Goal: Obtain resource: Download file/media

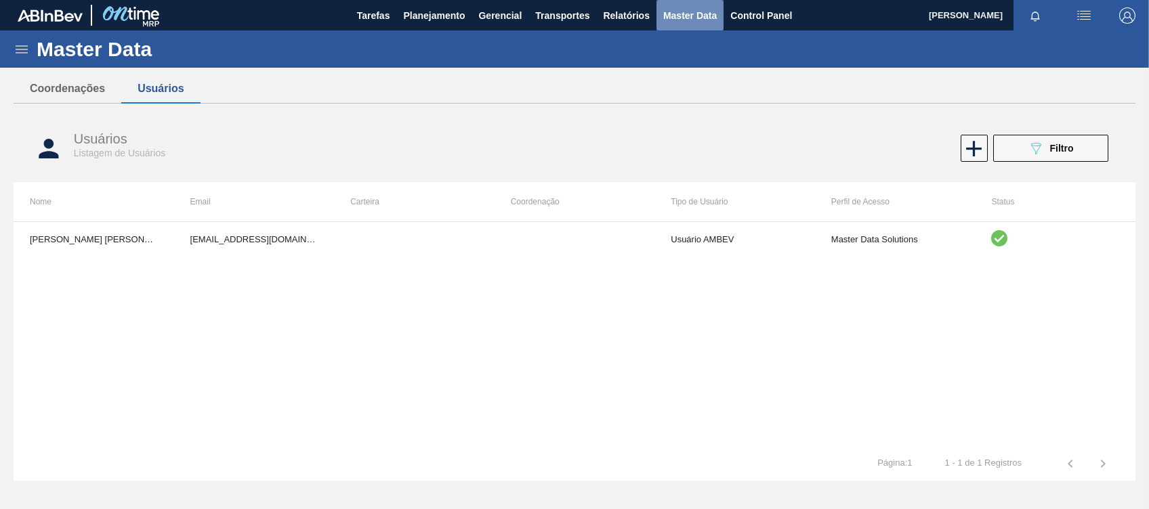
click at [701, 14] on span "Master Data" at bounding box center [690, 15] width 54 height 16
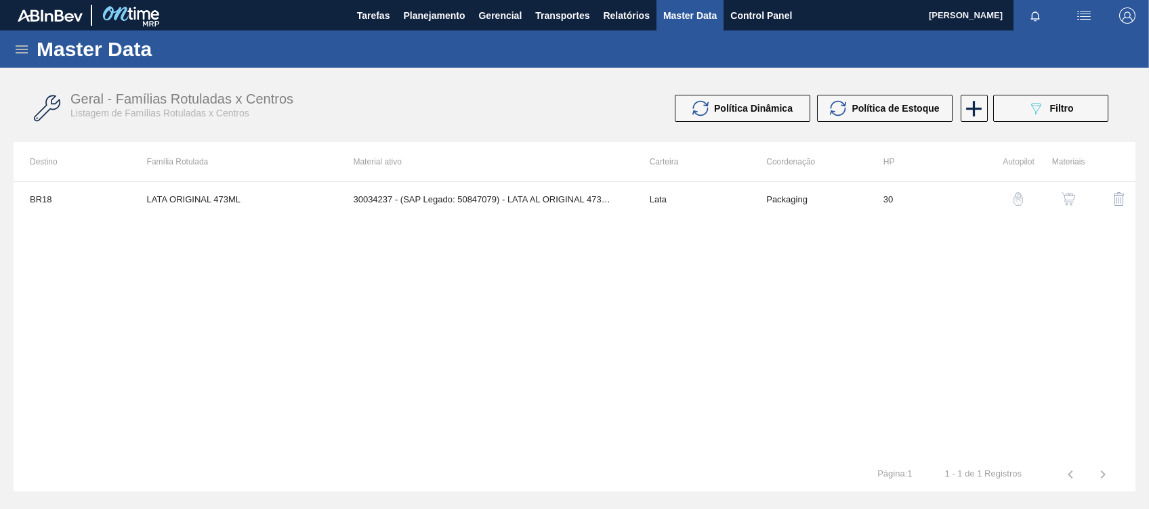
click at [23, 56] on icon at bounding box center [22, 49] width 16 height 16
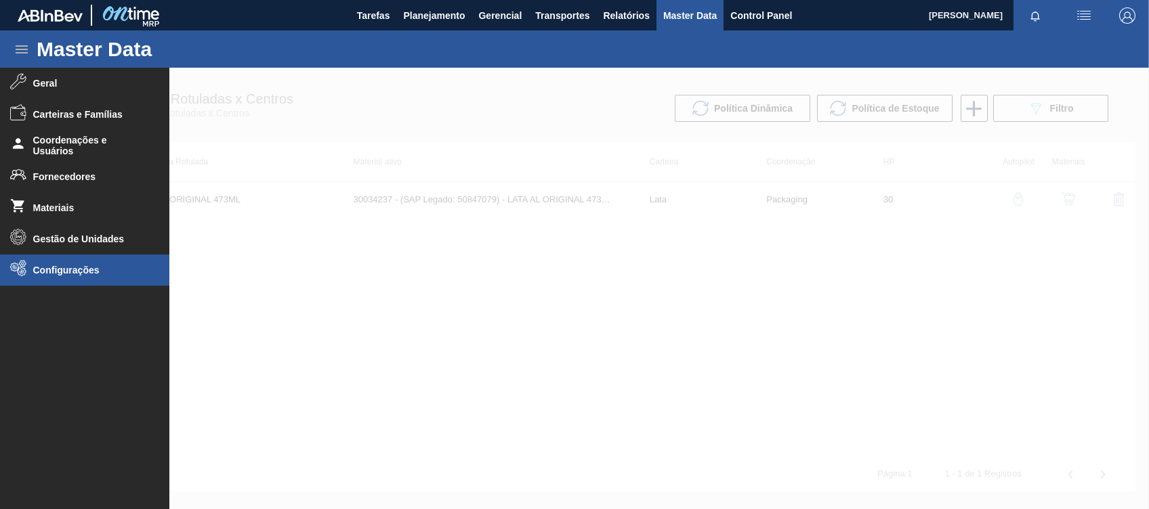
click at [78, 271] on span "Configurações" at bounding box center [89, 270] width 112 height 11
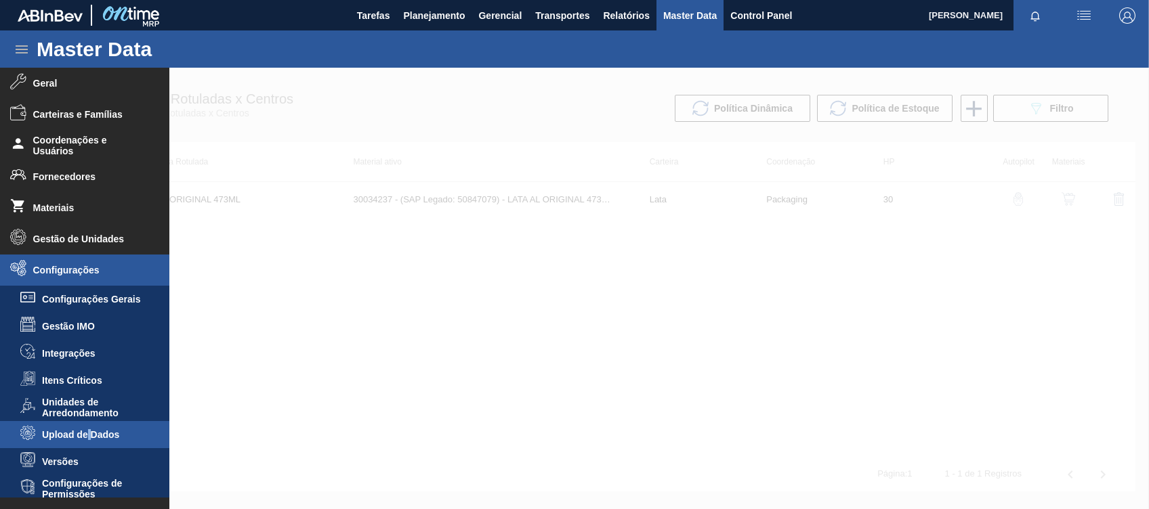
click at [89, 434] on span "Upload de Dados" at bounding box center [94, 434] width 104 height 11
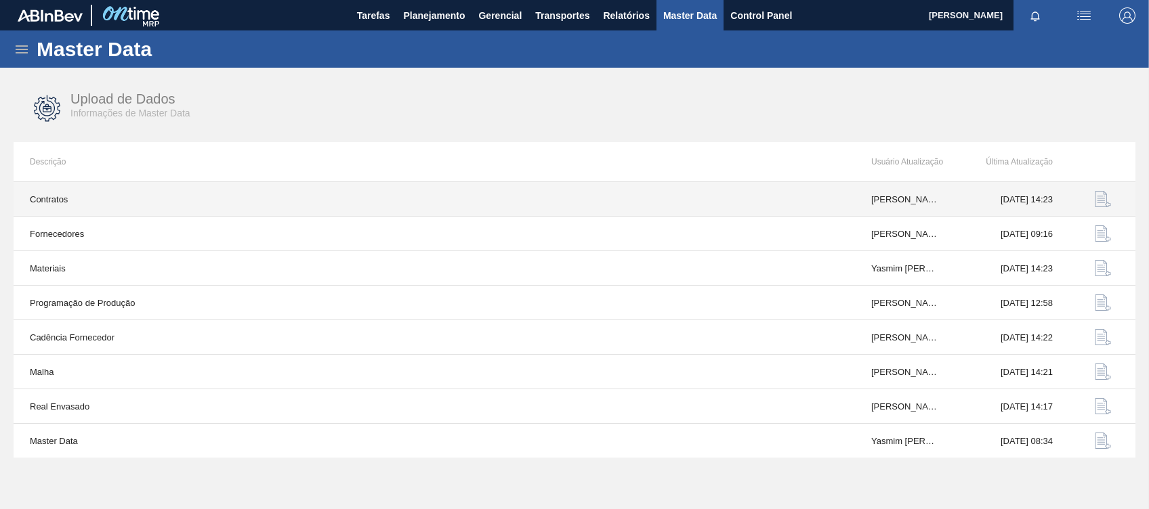
click at [1108, 200] on img "button" at bounding box center [1103, 199] width 16 height 16
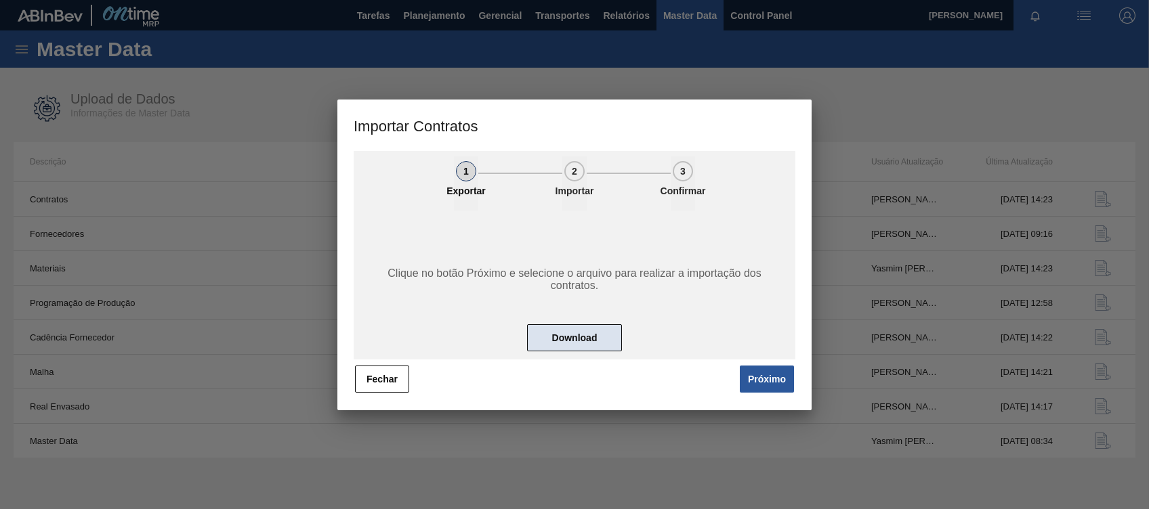
click at [580, 331] on button "Download" at bounding box center [574, 337] width 95 height 27
click at [536, 76] on div at bounding box center [574, 254] width 1149 height 509
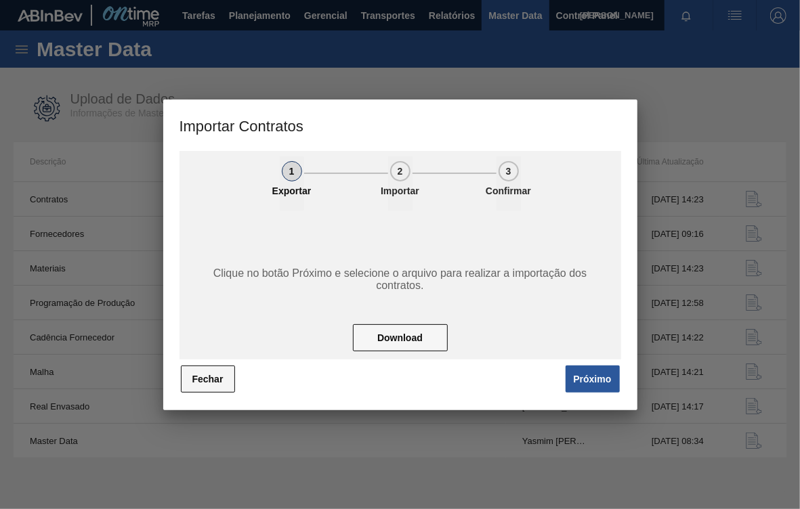
click at [192, 386] on button "Fechar" at bounding box center [208, 379] width 54 height 27
